Goal: Information Seeking & Learning: Learn about a topic

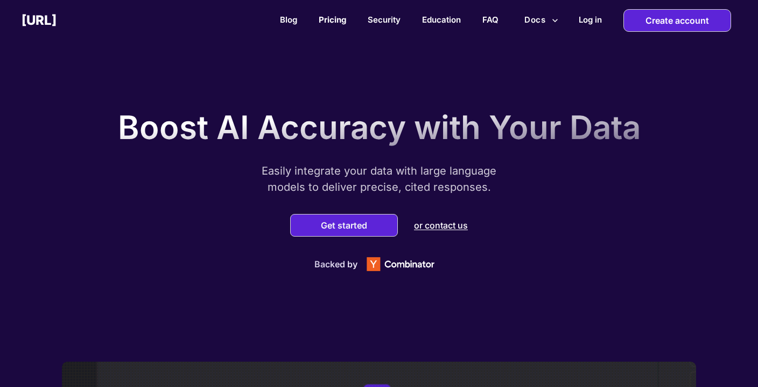
click at [339, 22] on link "Pricing" at bounding box center [332, 20] width 27 height 10
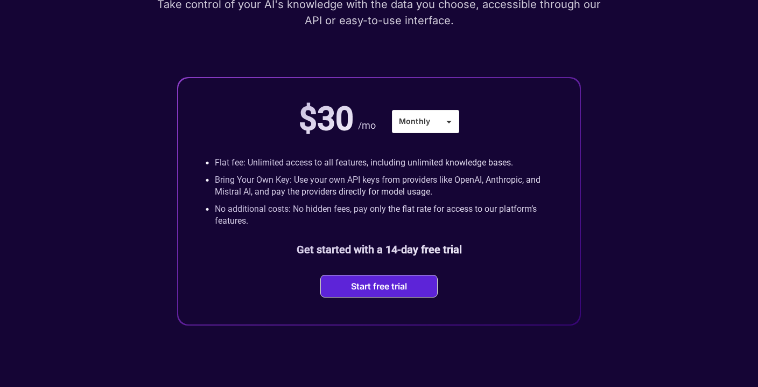
scroll to position [156, 0]
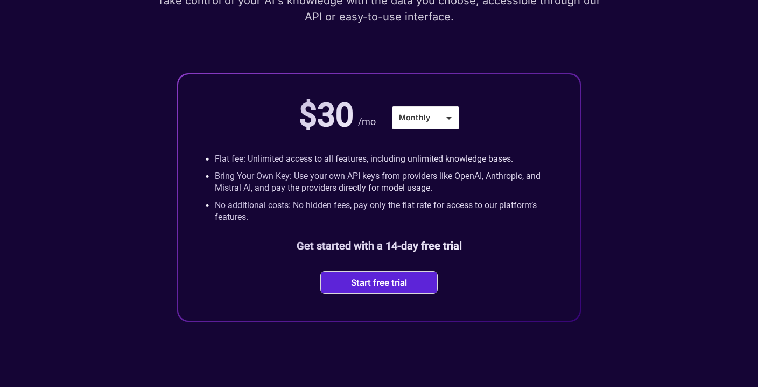
click at [352, 159] on p "Flat fee: Unlimited access to all features, including unlimited knowledge bases." at bounding box center [364, 159] width 298 height 12
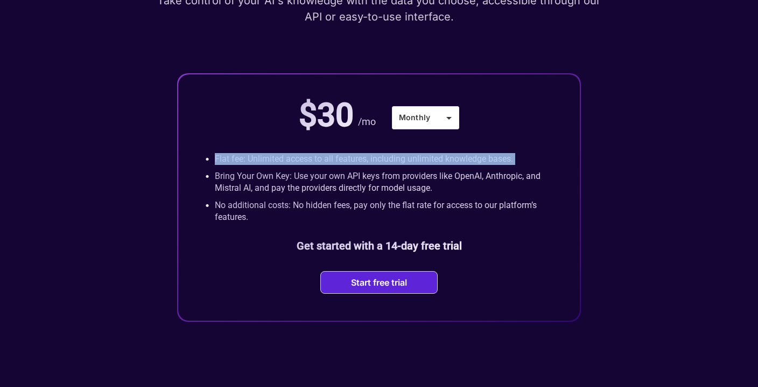
click at [344, 175] on p "Bring Your Own Key: Use your own API keys from providers like OpenAI, Anthropic…" at bounding box center [384, 182] width 338 height 24
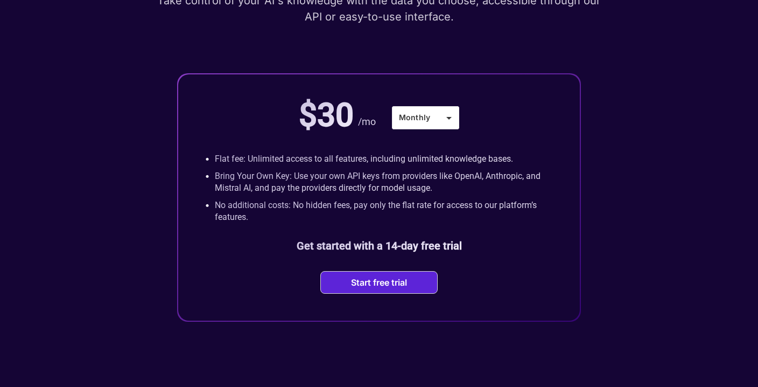
click at [344, 175] on p "Bring Your Own Key: Use your own API keys from providers like OpenAI, Anthropic…" at bounding box center [384, 182] width 338 height 24
